Goal: Task Accomplishment & Management: Use online tool/utility

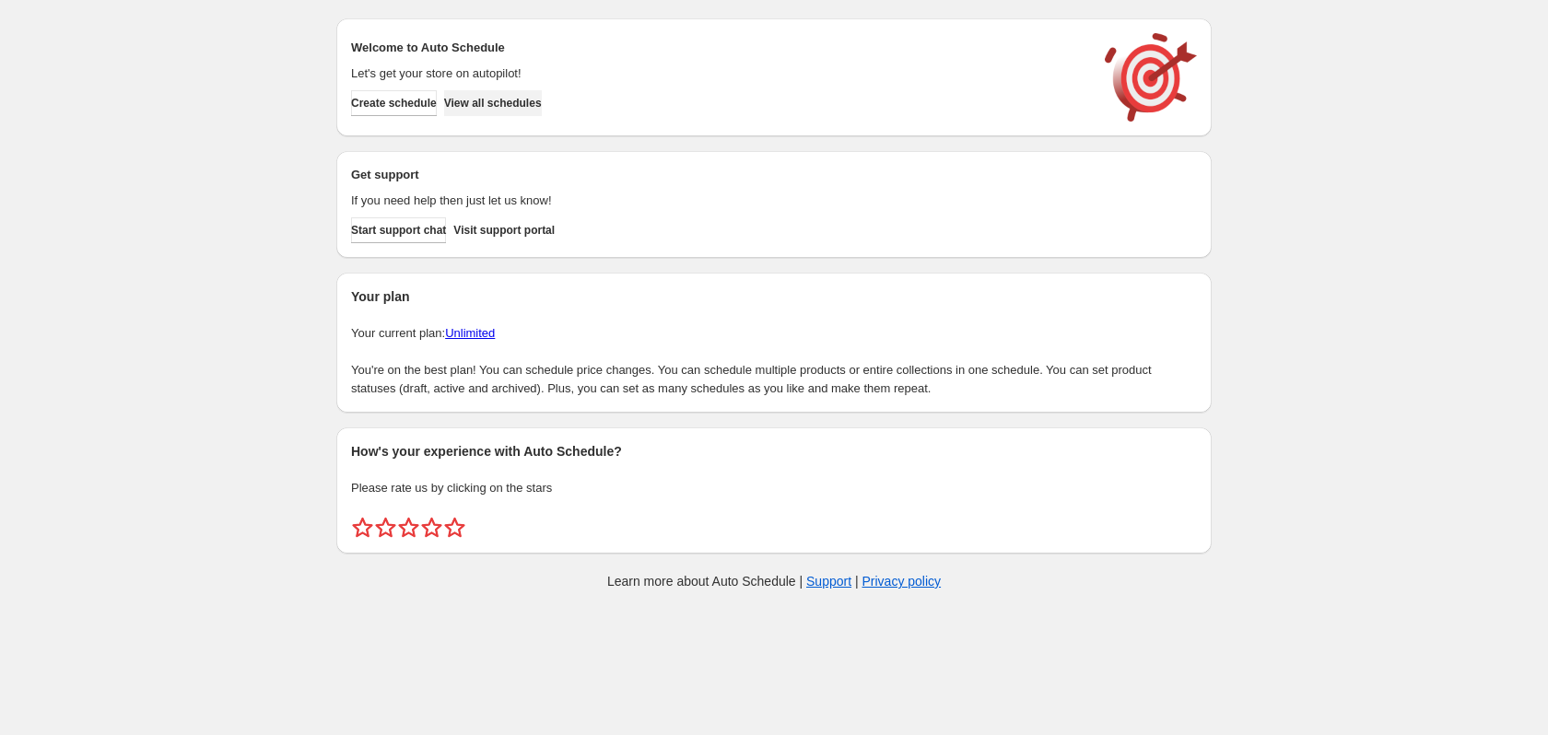
click at [521, 102] on span "View all schedules" at bounding box center [493, 103] width 98 height 15
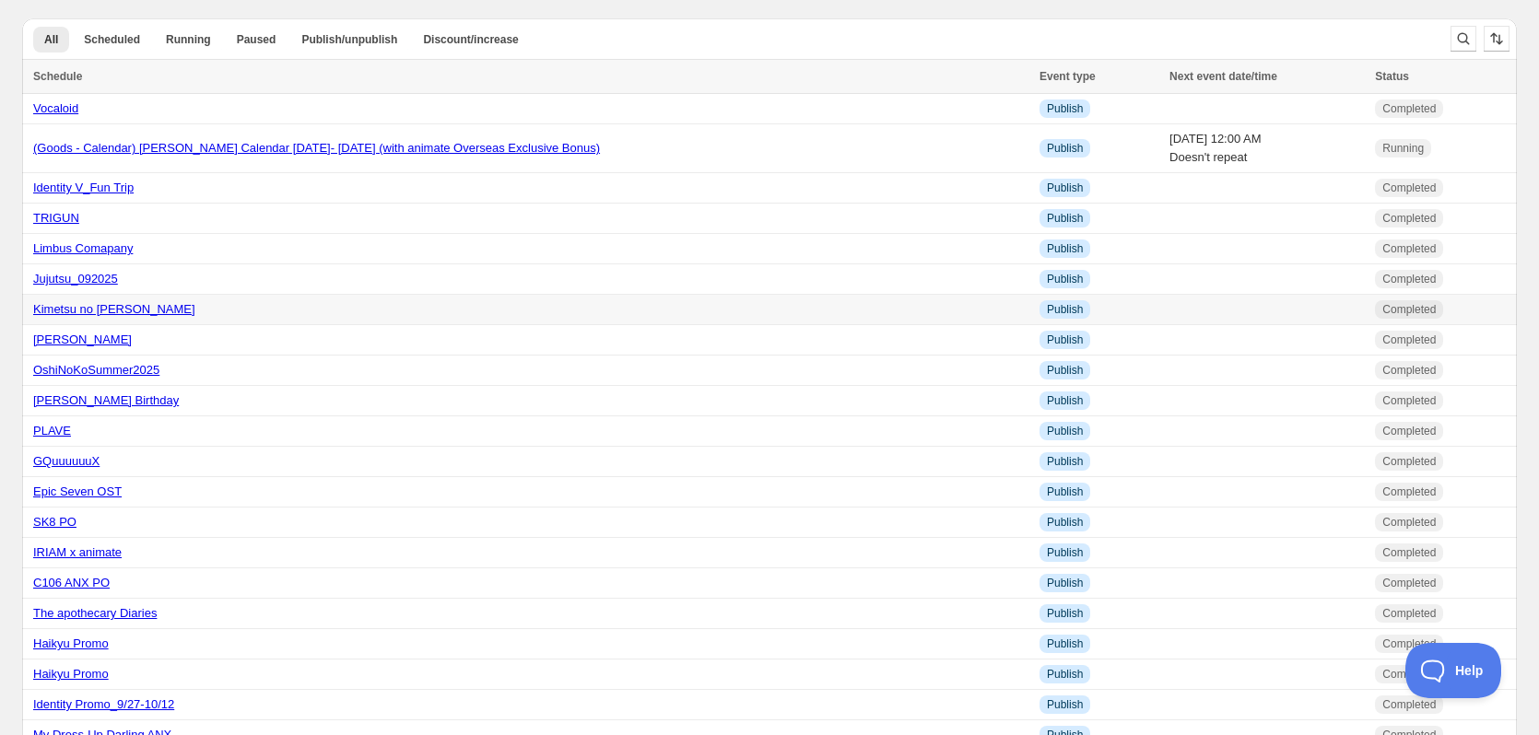
click at [90, 306] on link "Kimetsu no [PERSON_NAME]" at bounding box center [114, 309] width 162 height 14
